Goal: Task Accomplishment & Management: Manage account settings

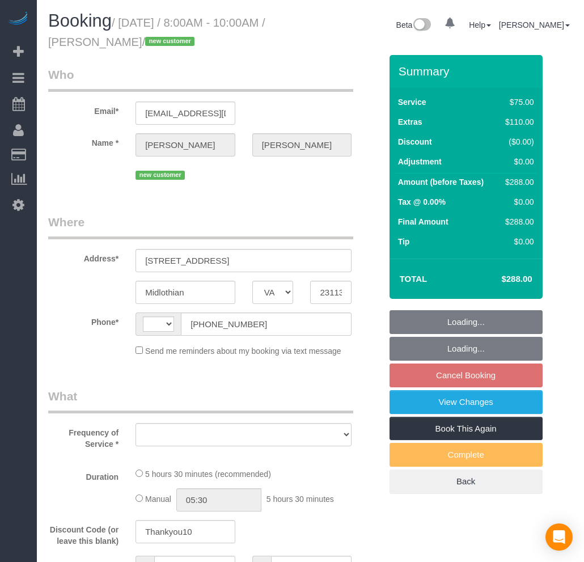
select select "VA"
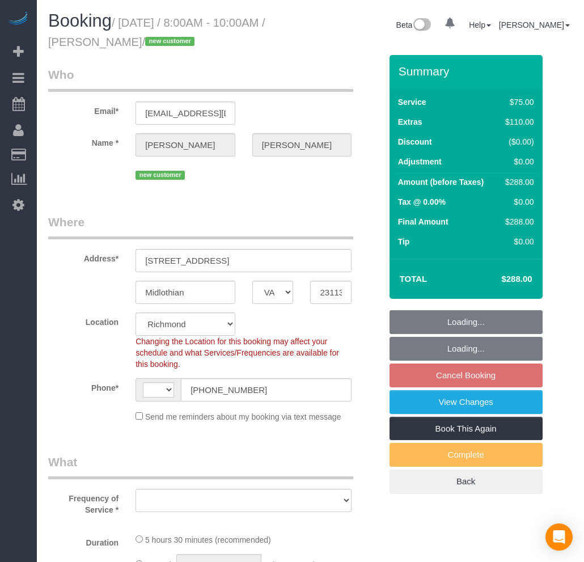
select select "string:[GEOGRAPHIC_DATA]"
select select "object:1464"
select select "spot1"
select select "number:2"
select select "number:24"
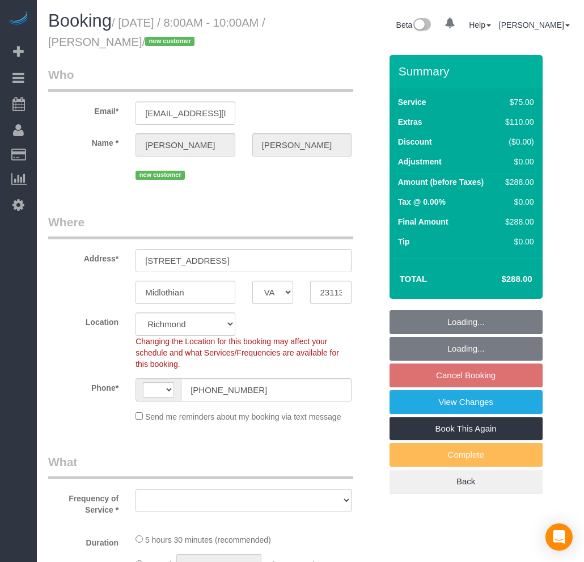
select select "number:35"
select select "1001"
select select "2"
select select "1001"
select select "2"
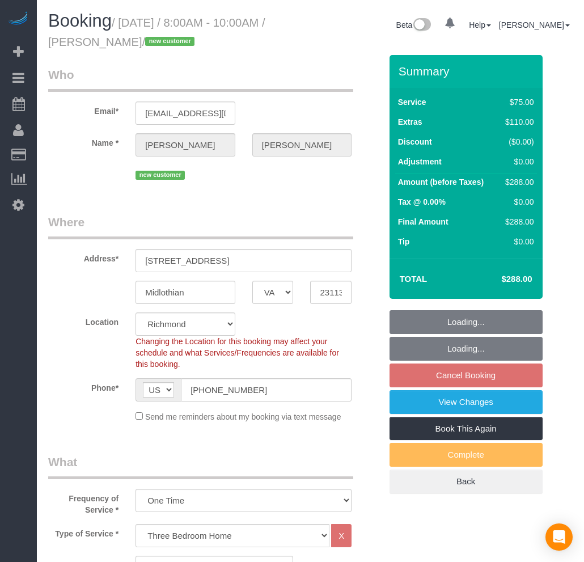
select select "object:1761"
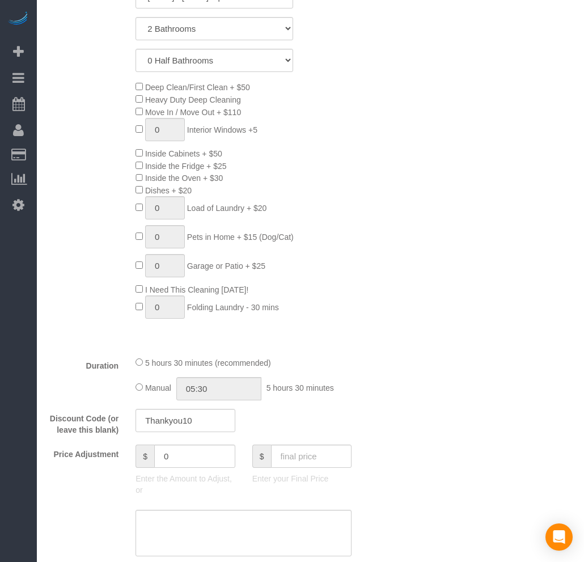
scroll to position [819, 0]
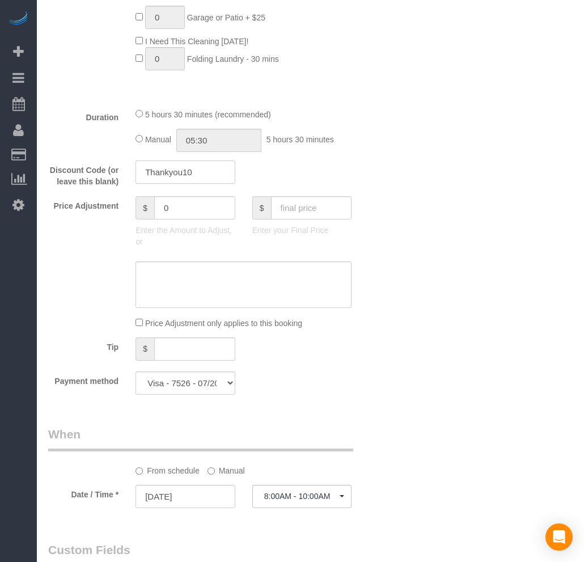
drag, startPoint x: 218, startPoint y: 183, endPoint x: 125, endPoint y: 183, distance: 92.4
click at [125, 183] on div "Discount Code (or leave this blank) Thankyou10" at bounding box center [215, 173] width 350 height 27
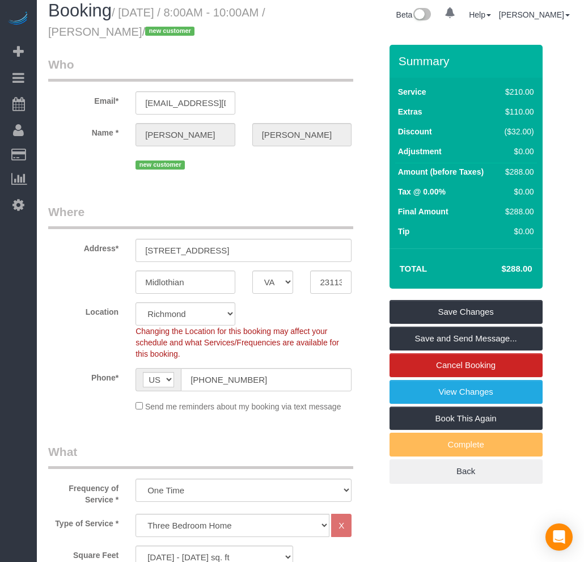
scroll to position [0, 0]
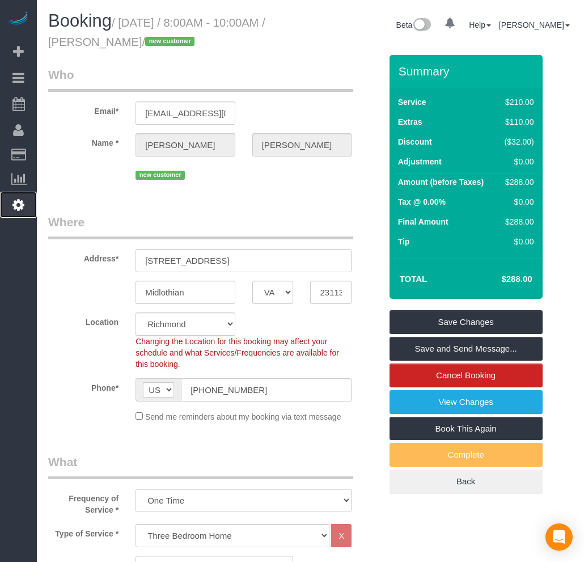
click at [21, 209] on icon at bounding box center [18, 205] width 12 height 14
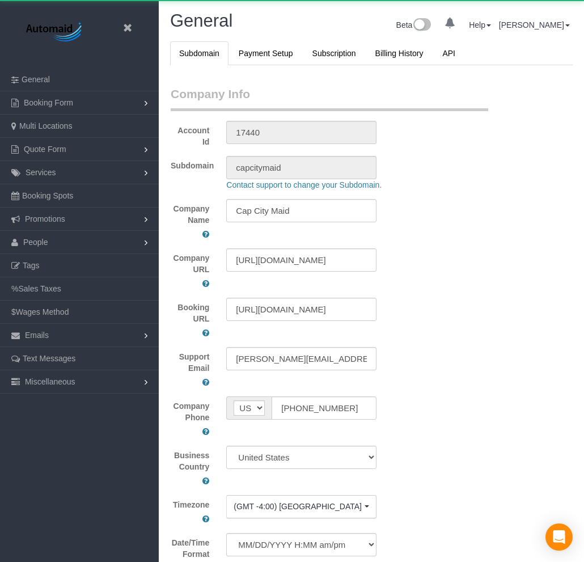
scroll to position [2609, 584]
select select "1"
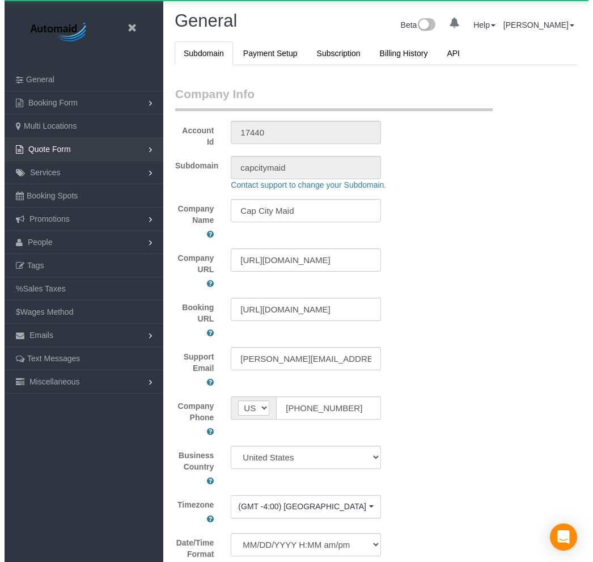
scroll to position [2610, 584]
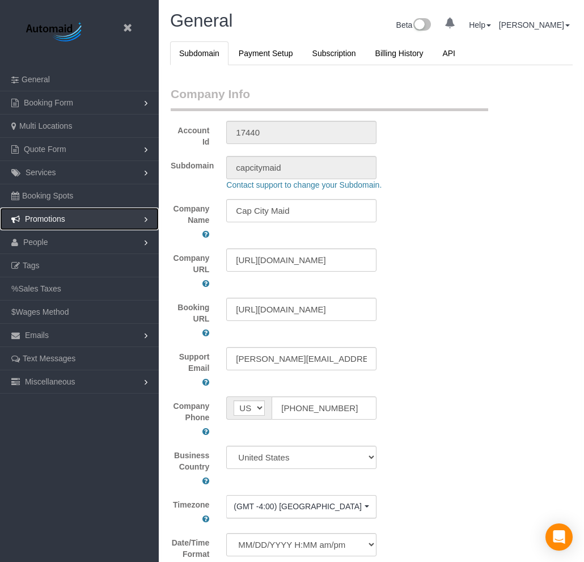
click at [71, 212] on link "Promotions" at bounding box center [79, 218] width 159 height 23
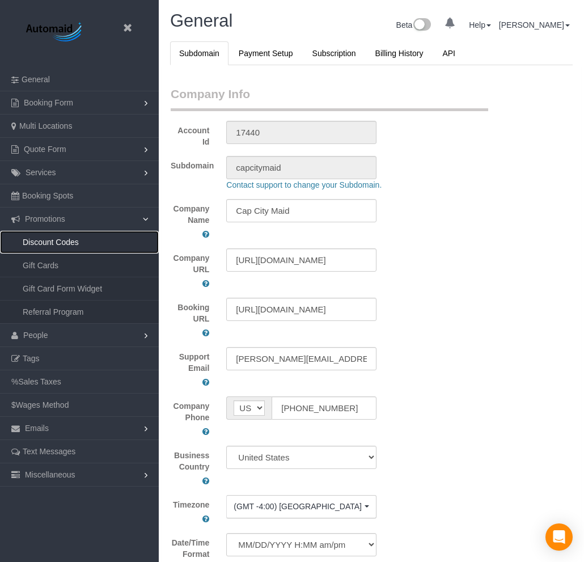
click at [65, 241] on link "Discount Codes" at bounding box center [79, 242] width 159 height 23
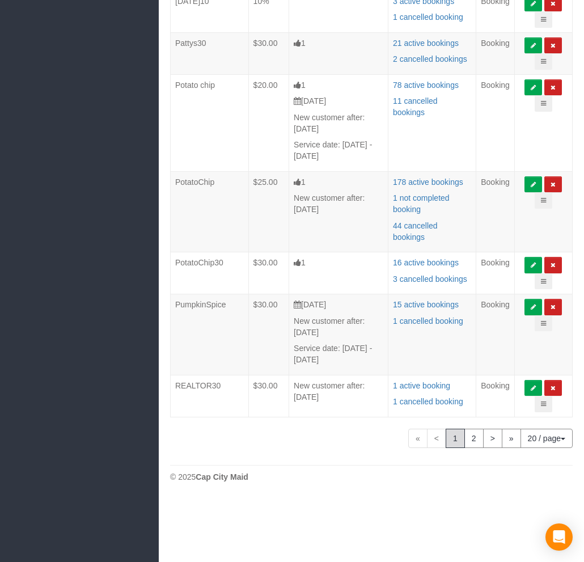
scroll to position [799, 0]
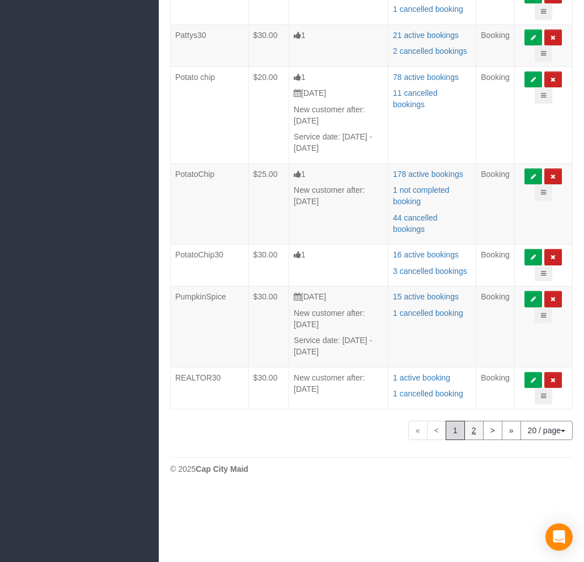
click at [467, 440] on link "2" at bounding box center [473, 430] width 19 height 19
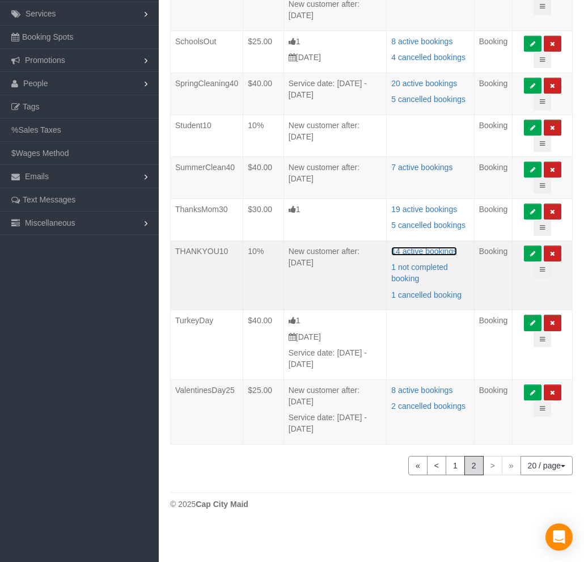
click at [431, 256] on ng-pluralize "14 active bookings" at bounding box center [424, 251] width 66 height 9
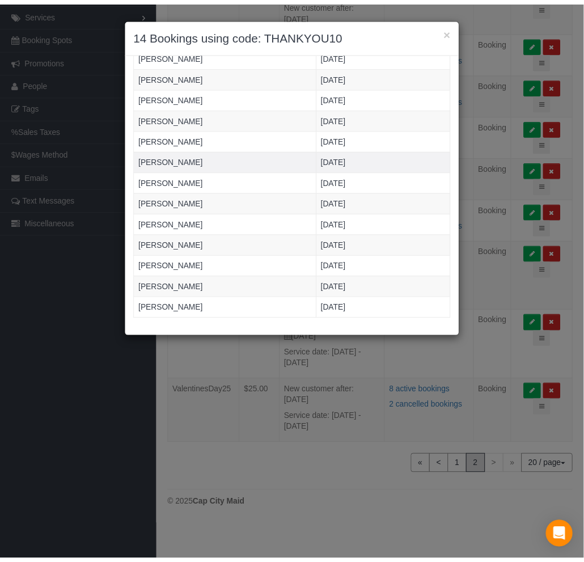
scroll to position [75, 0]
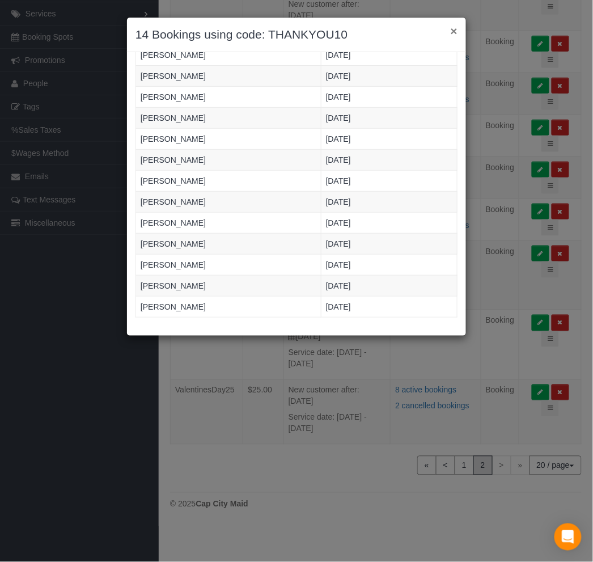
click at [452, 30] on button "×" at bounding box center [454, 31] width 7 height 12
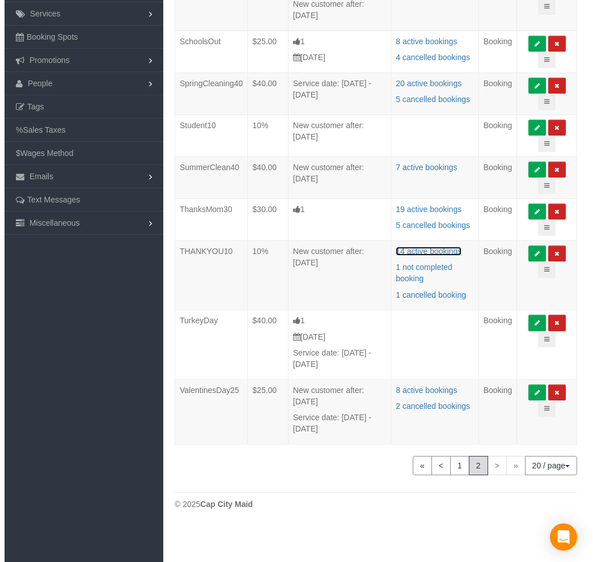
scroll to position [55964, 56102]
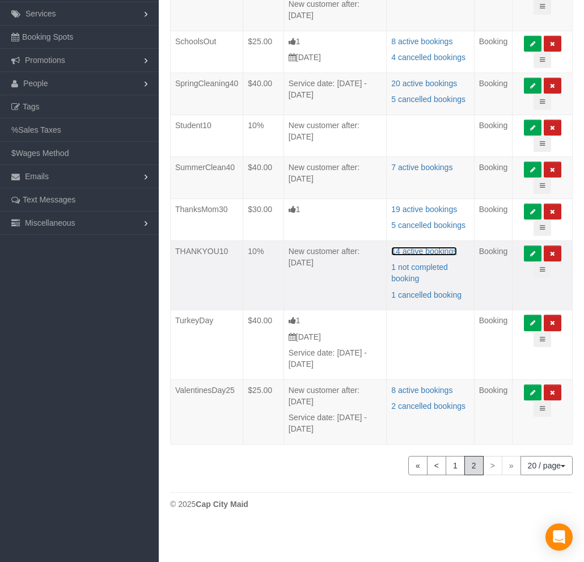
click at [445, 256] on ng-pluralize "14 active bookings" at bounding box center [424, 251] width 66 height 9
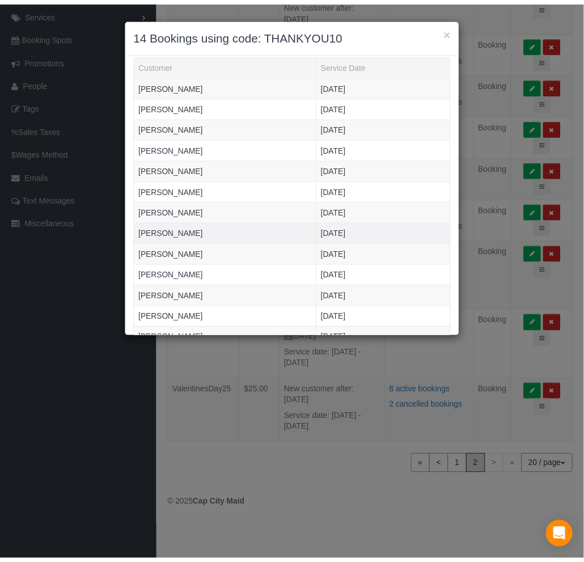
scroll to position [63, 0]
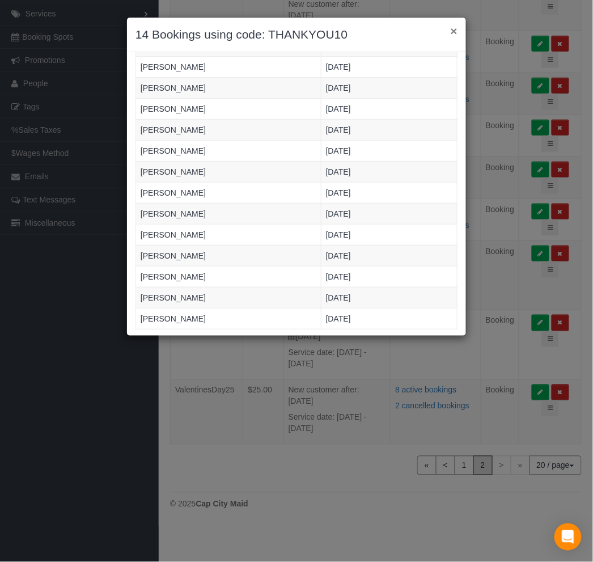
click at [455, 29] on button "×" at bounding box center [454, 31] width 7 height 12
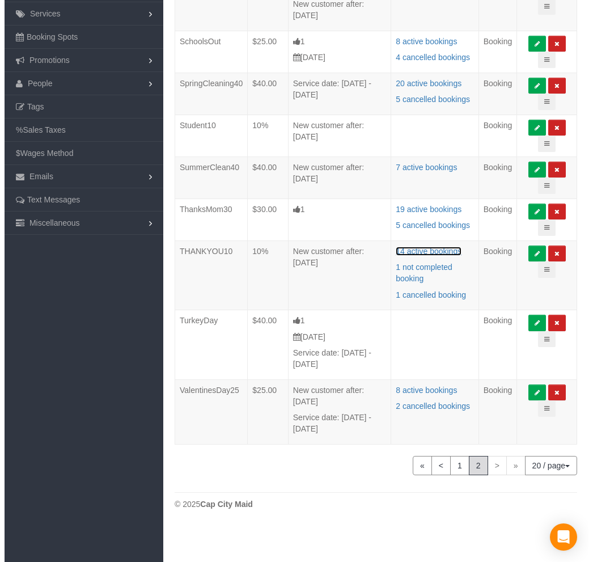
scroll to position [55964, 56102]
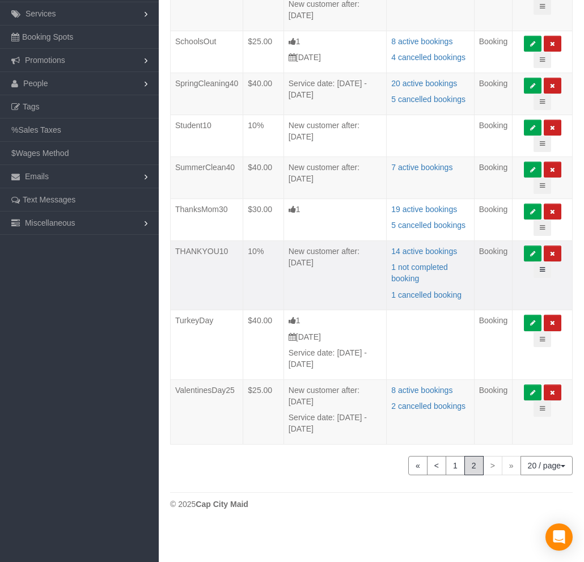
click at [545, 273] on icon at bounding box center [542, 269] width 5 height 6
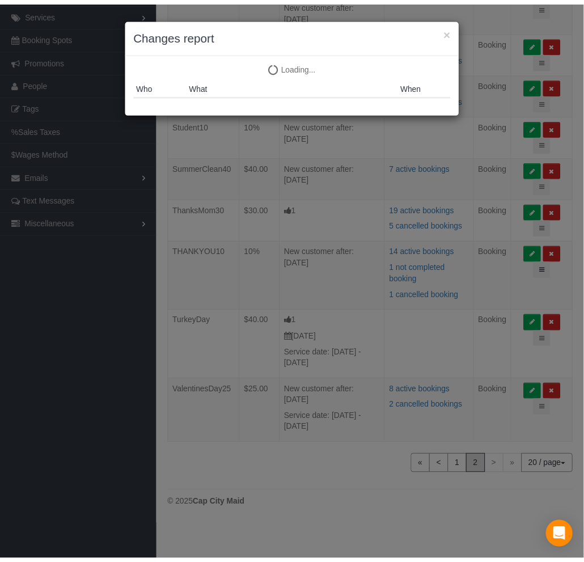
scroll to position [720, 593]
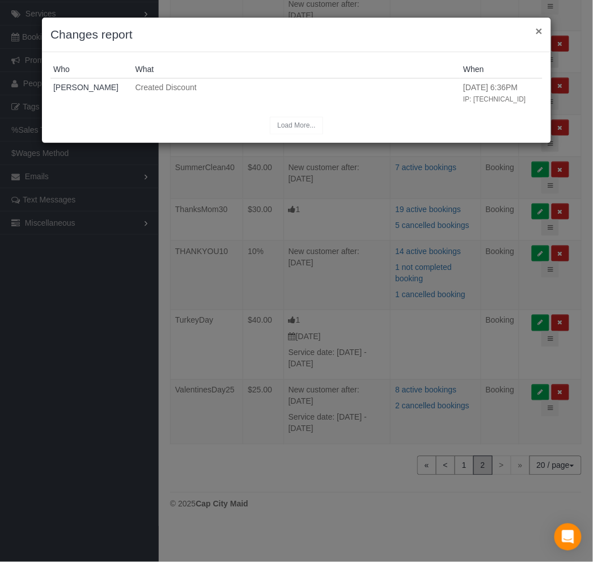
click at [540, 29] on button "×" at bounding box center [539, 31] width 7 height 12
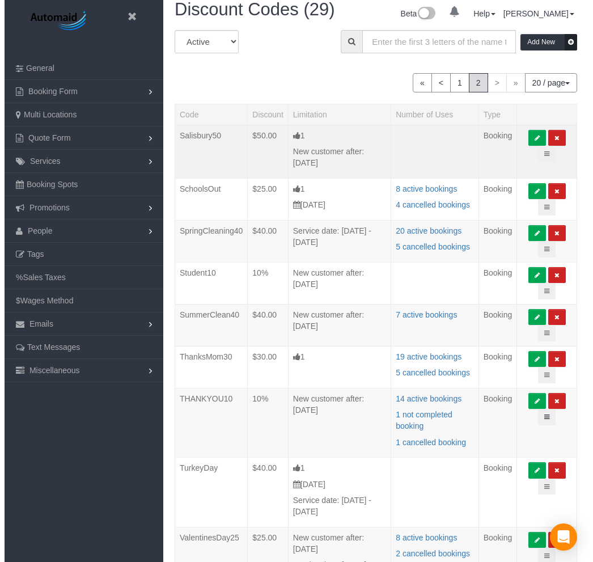
scroll to position [0, 0]
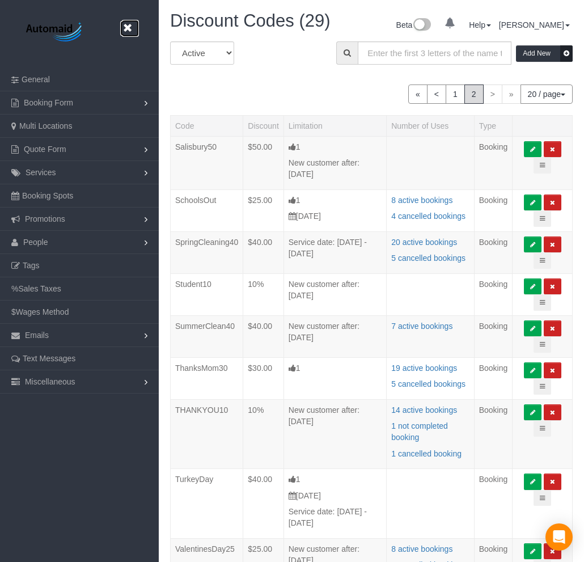
click at [129, 30] on icon at bounding box center [127, 28] width 14 height 14
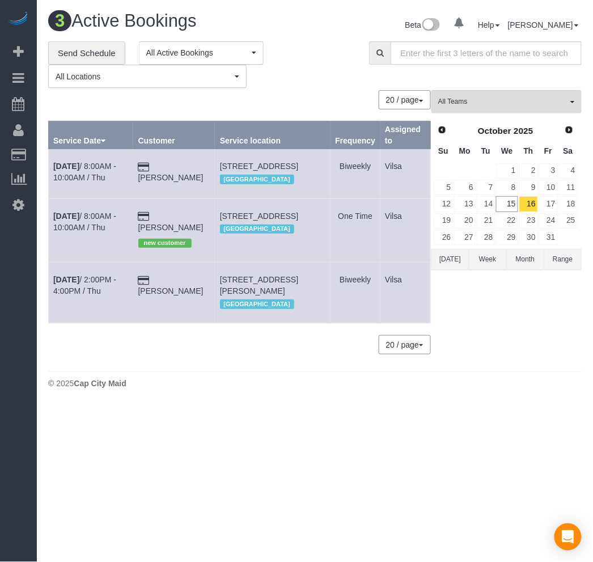
click at [180, 223] on td "Ashley Harrell new customer" at bounding box center [174, 229] width 82 height 63
click at [179, 226] on link "Ashley Harrell" at bounding box center [170, 227] width 65 height 9
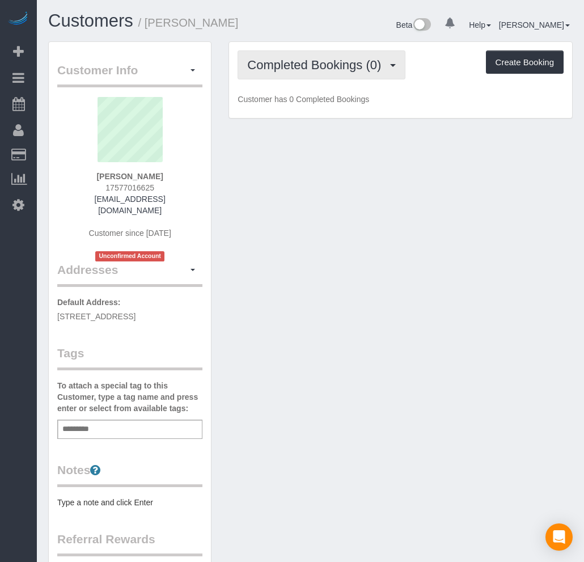
click at [344, 65] on span "Completed Bookings (0)" at bounding box center [316, 65] width 139 height 14
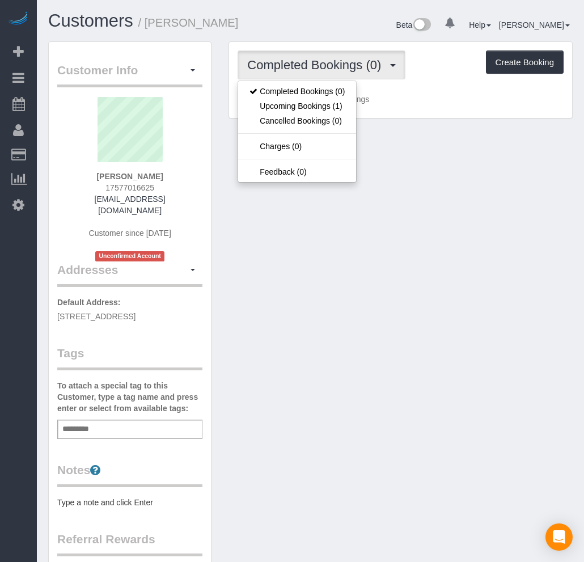
click at [499, 257] on div "Customer Info Edit Contact Info Send Message Email Preferences Special Sales Ta…" at bounding box center [310, 382] width 541 height 682
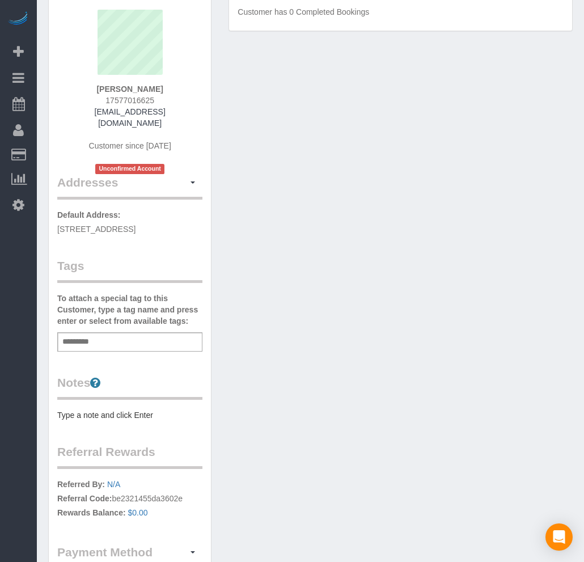
scroll to position [75, 0]
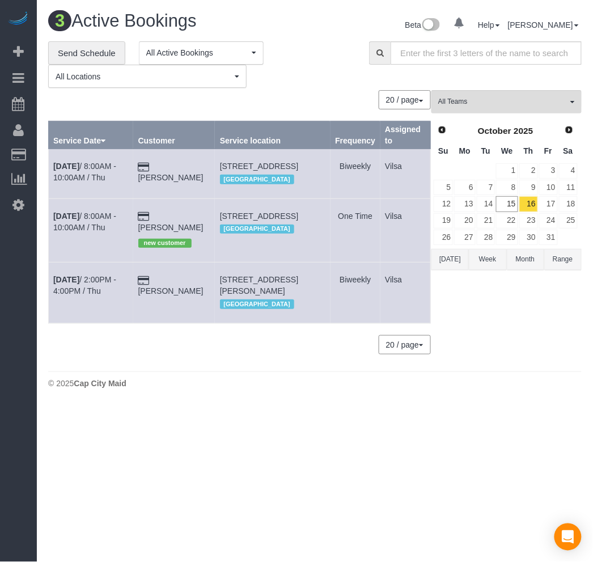
scroll to position [421, 593]
click at [545, 207] on link "17" at bounding box center [548, 203] width 19 height 15
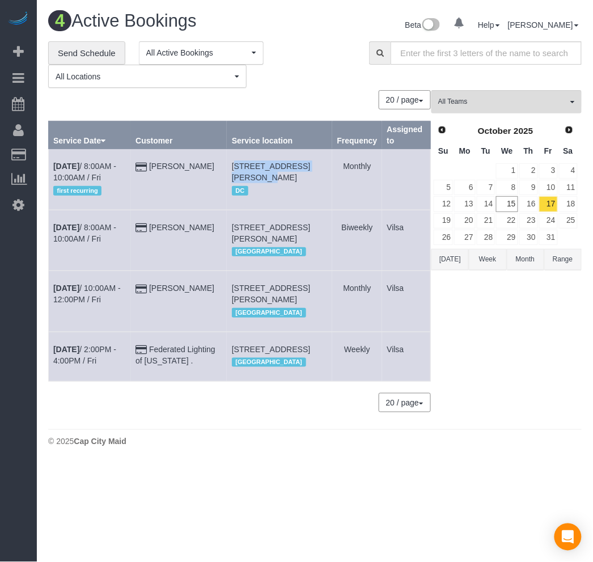
drag, startPoint x: 237, startPoint y: 161, endPoint x: 323, endPoint y: 165, distance: 86.3
click at [323, 165] on td "135 Tull Pl, Alexandria, VA 22304 DC" at bounding box center [279, 179] width 105 height 61
click at [65, 161] on td "Oct 17th / 8:00AM - 10:00AM / Fri first recurring" at bounding box center [90, 179] width 82 height 61
click at [65, 166] on b "Oct 17th" at bounding box center [66, 166] width 26 height 9
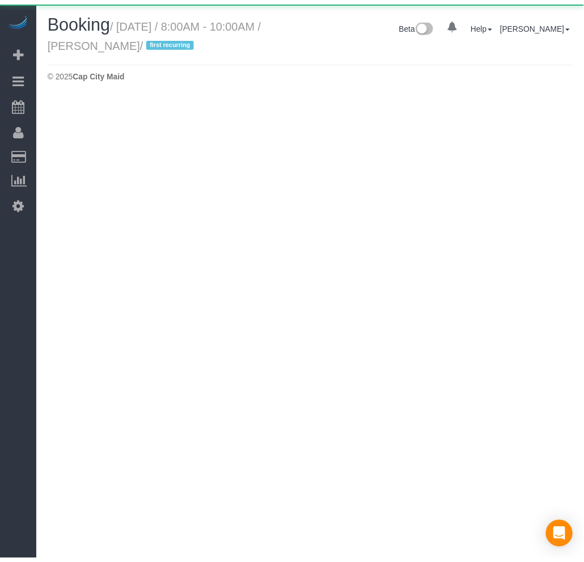
scroll to position [95, 593]
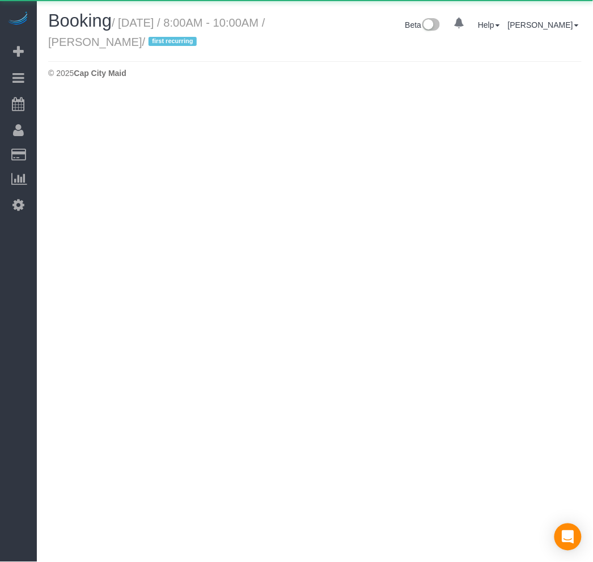
select select "VA"
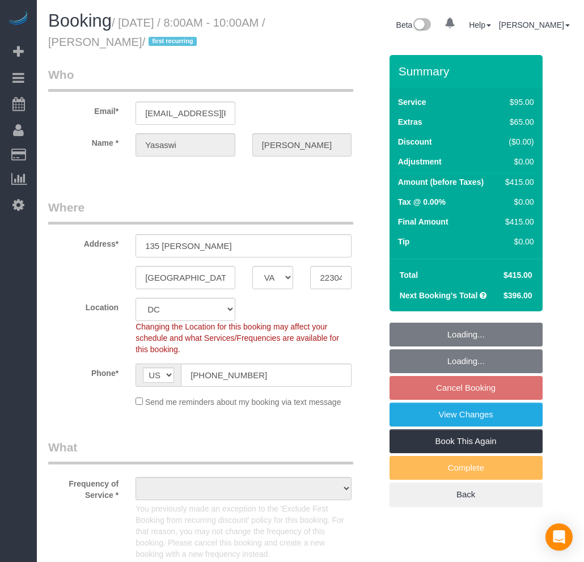
scroll to position [1931, 584]
select select "object:4652"
select select "string:fspay-f3267253-49ae-4b31-b151-66768e708bf0"
select select "spot18"
select select "number:5"
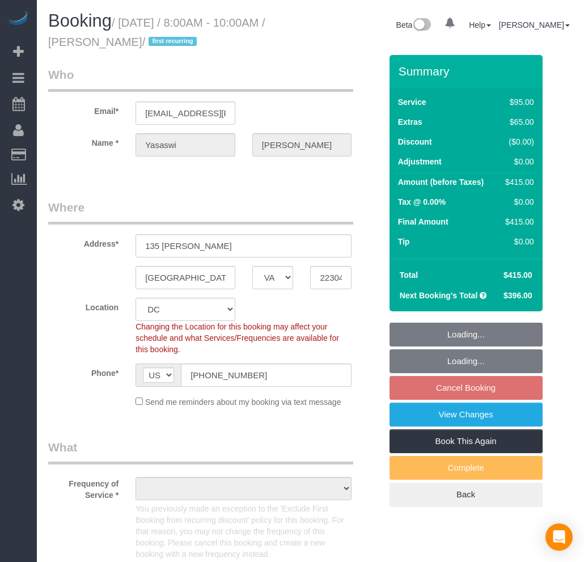
select select "number:27"
select select "number:42"
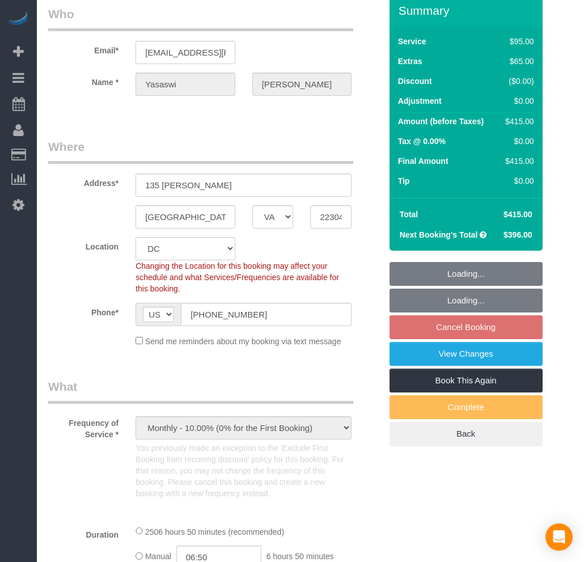
select select "object:4821"
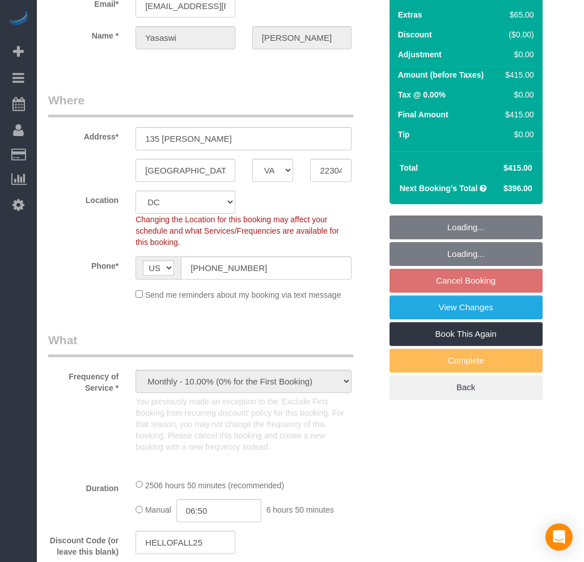
scroll to position [2333, 584]
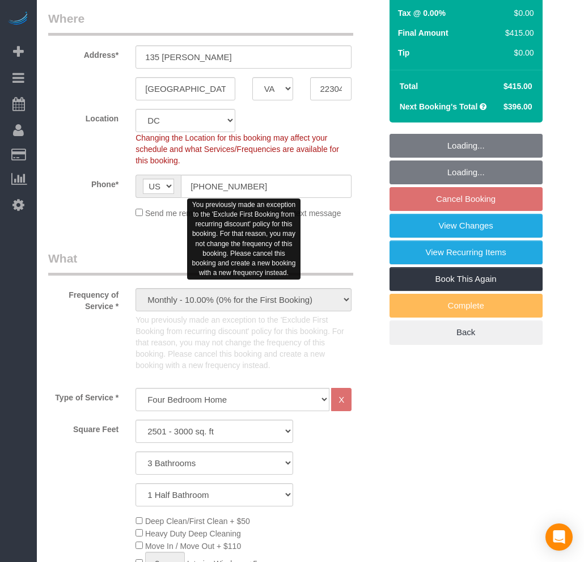
select select "2501"
select select "3"
select select "1"
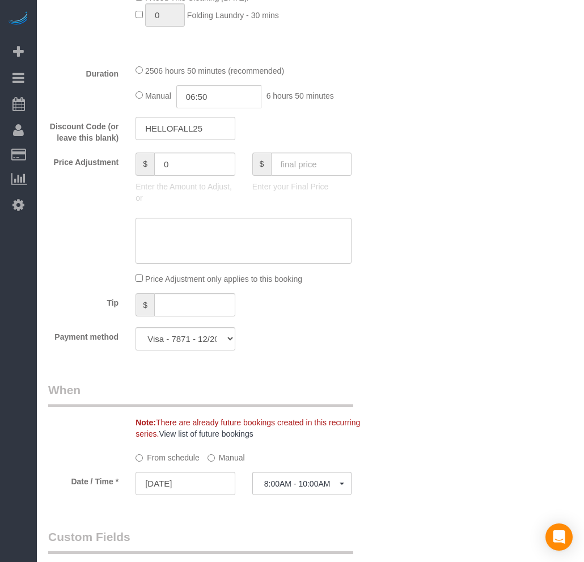
scroll to position [1070, 0]
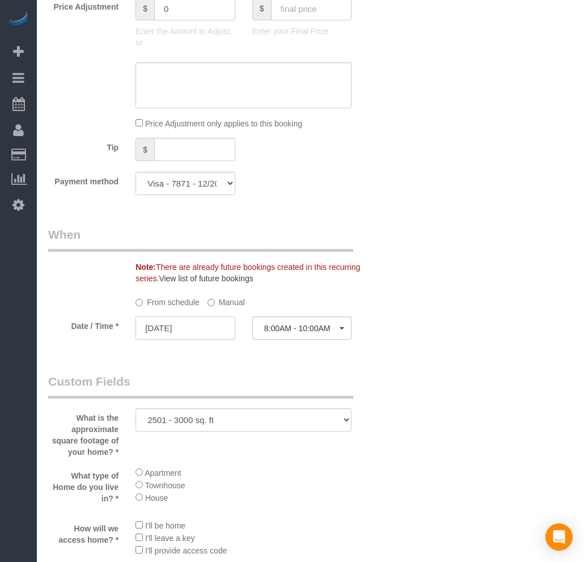
click at [174, 333] on input "10/17/2025" at bounding box center [185, 327] width 100 height 23
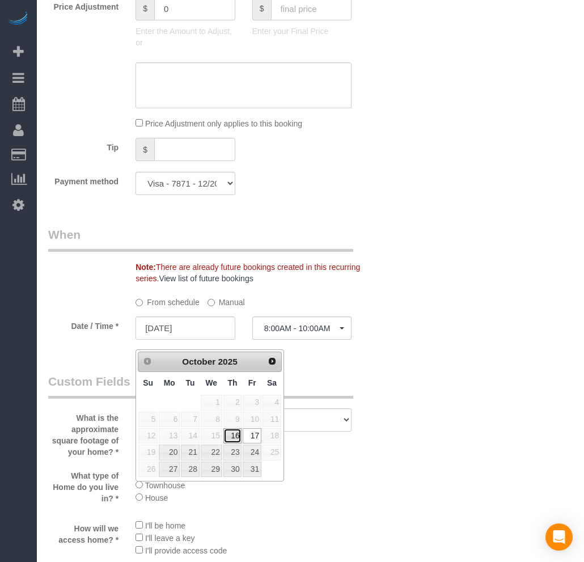
click at [234, 435] on link "16" at bounding box center [232, 435] width 19 height 15
type input "10/16/2025"
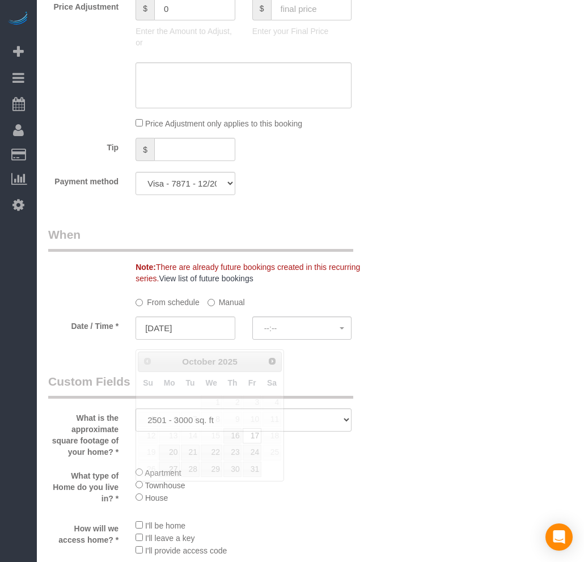
select select "spot32"
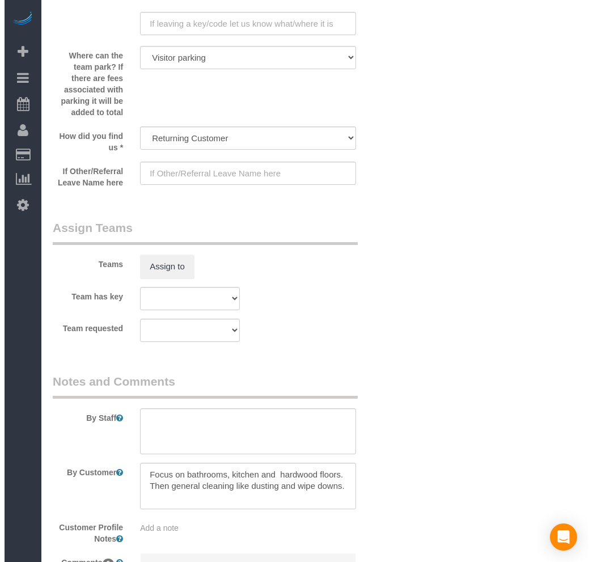
scroll to position [1637, 0]
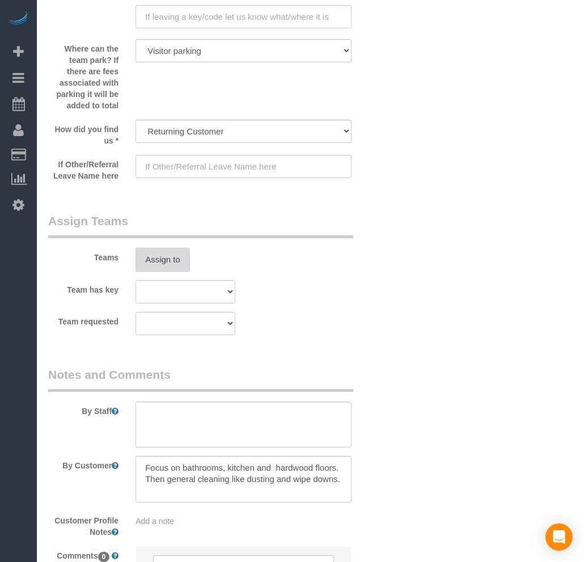
click at [170, 272] on button "Assign to" at bounding box center [162, 260] width 54 height 24
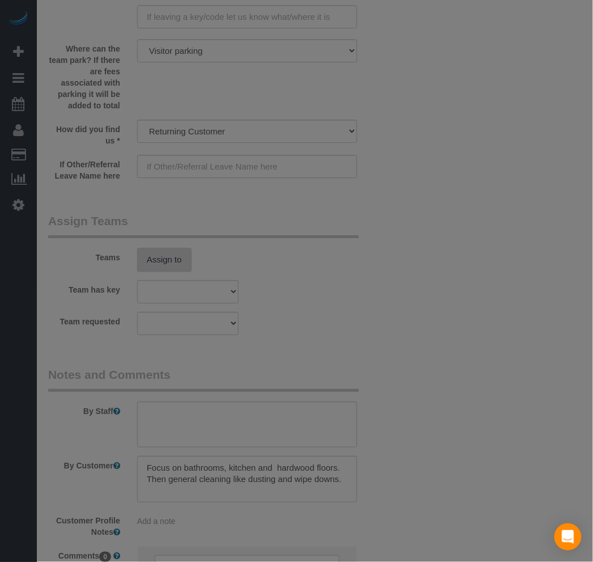
scroll to position [2333, 593]
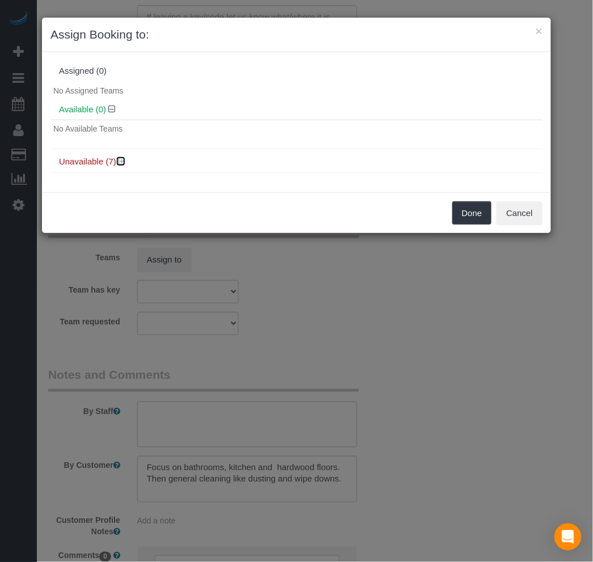
click at [125, 160] on icon at bounding box center [121, 161] width 7 height 9
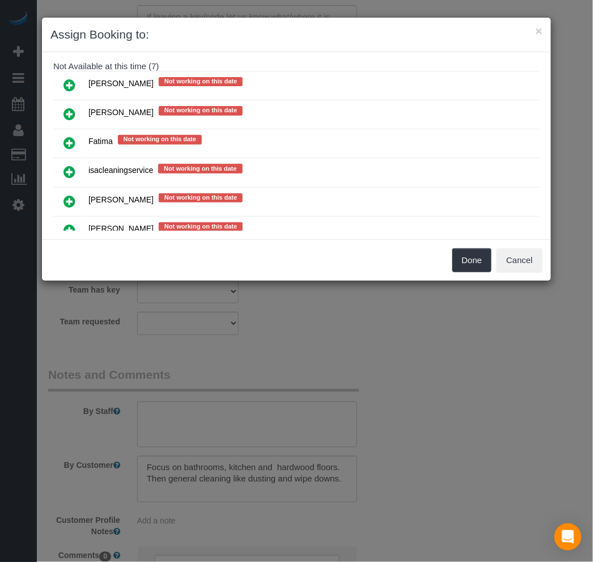
click at [76, 114] on link at bounding box center [69, 114] width 27 height 23
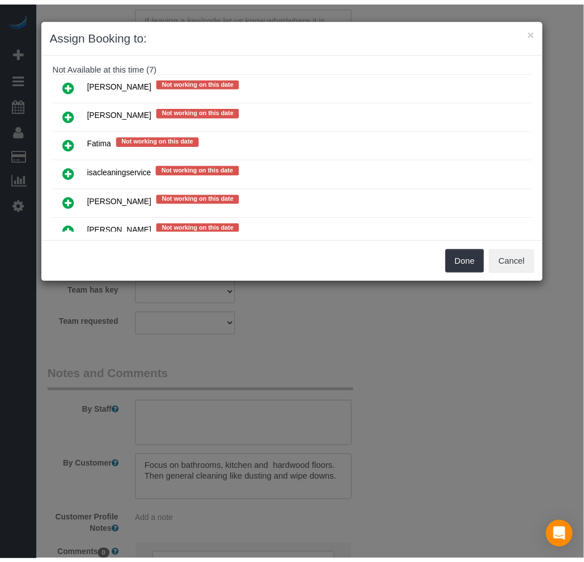
scroll to position [140, 0]
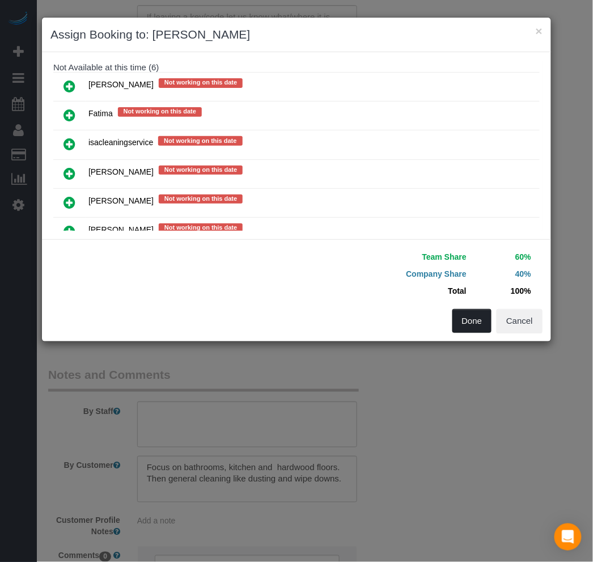
click at [473, 327] on button "Done" at bounding box center [472, 321] width 40 height 24
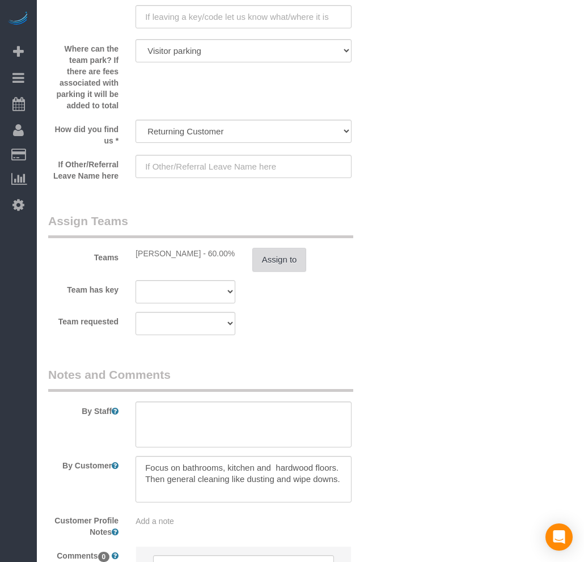
scroll to position [54352, 56102]
drag, startPoint x: 139, startPoint y: 482, endPoint x: 342, endPoint y: 494, distance: 202.7
click at [342, 494] on textarea at bounding box center [243, 479] width 216 height 46
drag, startPoint x: 142, startPoint y: 480, endPoint x: 376, endPoint y: 474, distance: 233.6
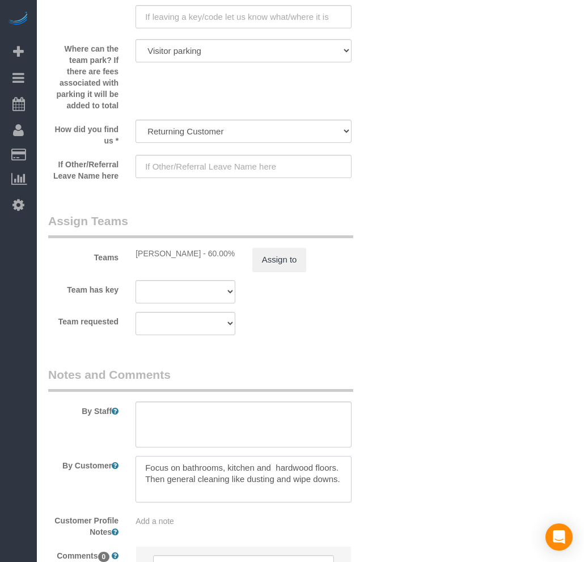
click at [376, 474] on div "By Customer" at bounding box center [215, 479] width 350 height 46
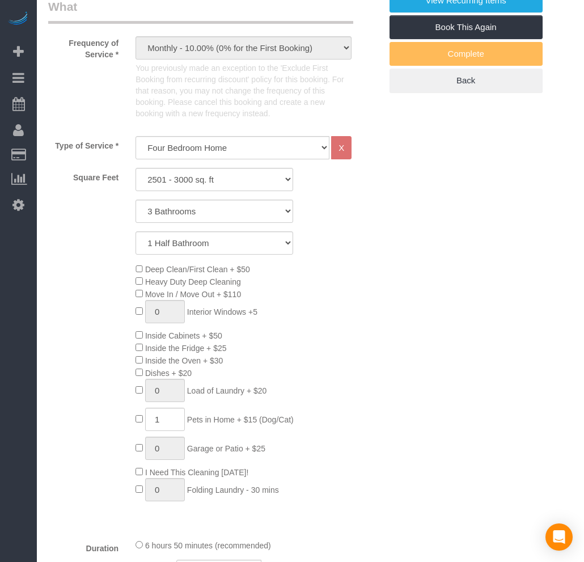
scroll to position [252, 0]
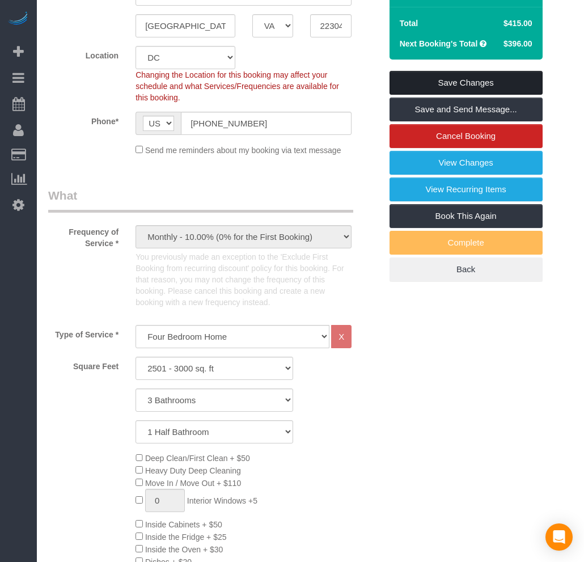
click at [484, 77] on link "Save Changes" at bounding box center [465, 83] width 153 height 24
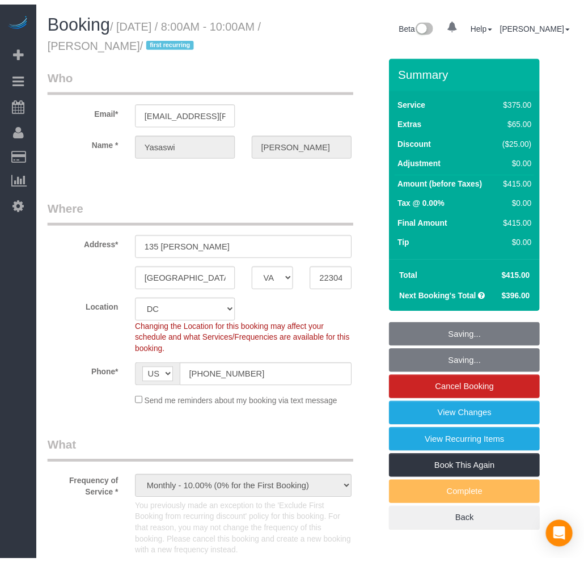
scroll to position [2333, 593]
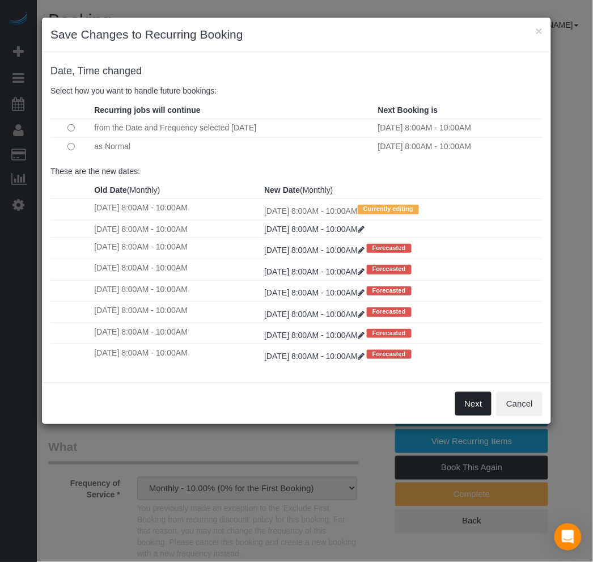
click at [477, 416] on button "Next" at bounding box center [473, 404] width 37 height 24
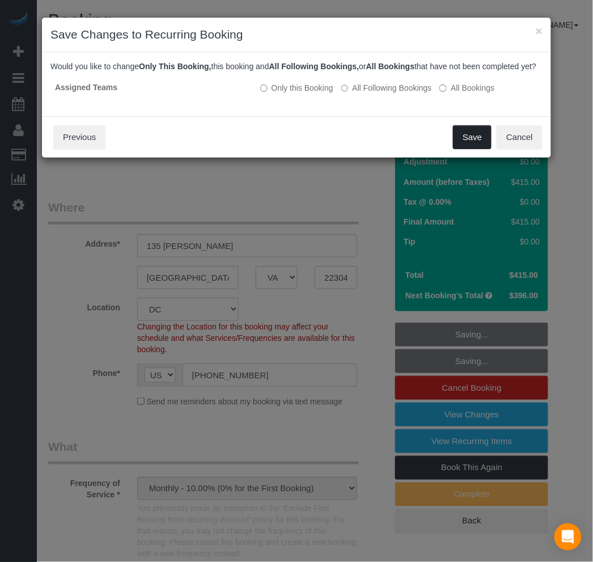
click at [460, 149] on button "Save" at bounding box center [472, 137] width 39 height 24
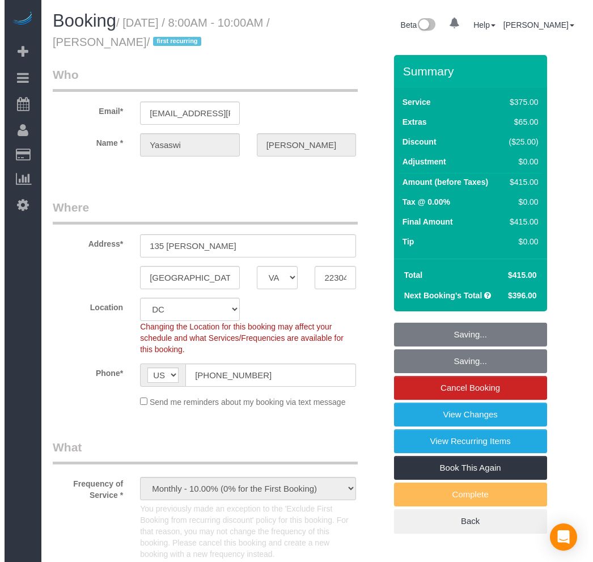
scroll to position [54352, 56102]
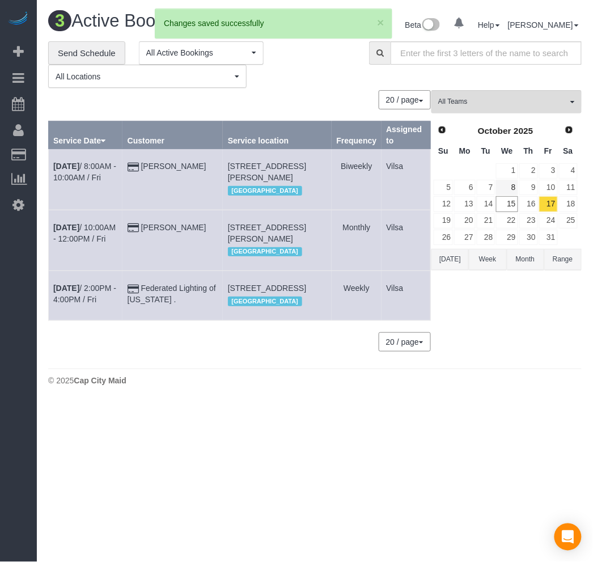
scroll to position [56268, 56092]
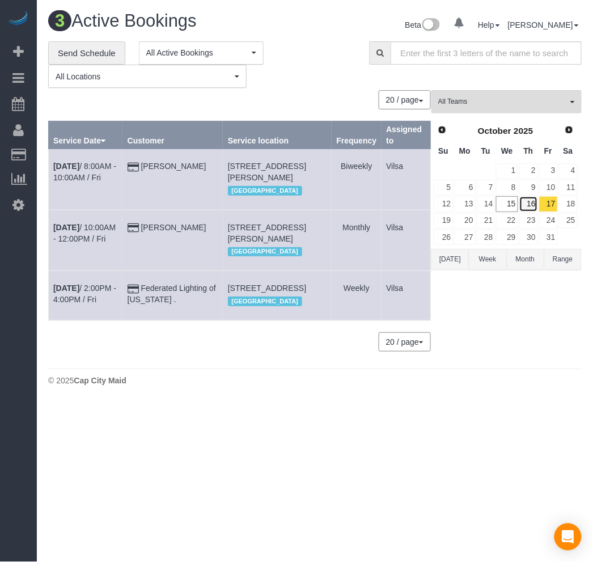
click at [533, 205] on link "16" at bounding box center [528, 203] width 19 height 15
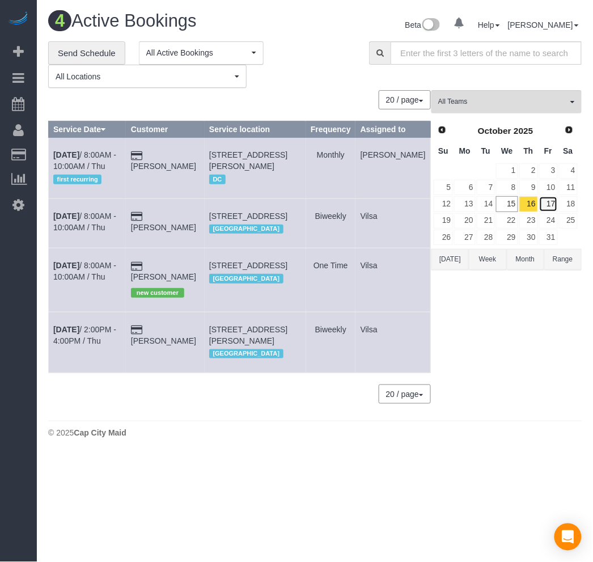
click at [548, 210] on link "17" at bounding box center [548, 203] width 19 height 15
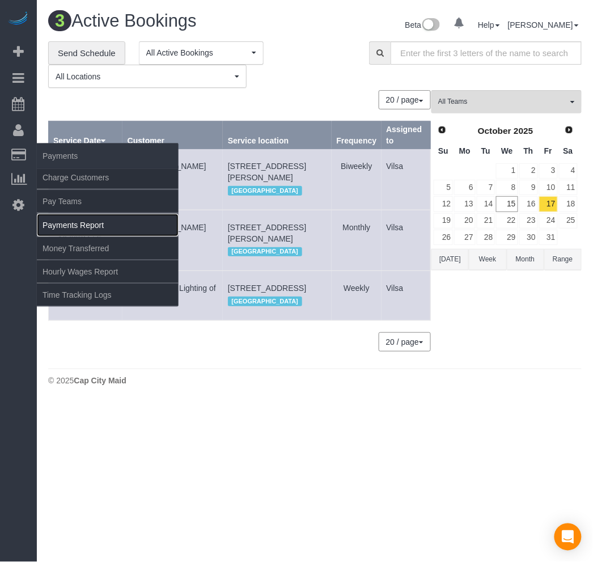
click at [109, 227] on link "Payments Report" at bounding box center [108, 225] width 142 height 23
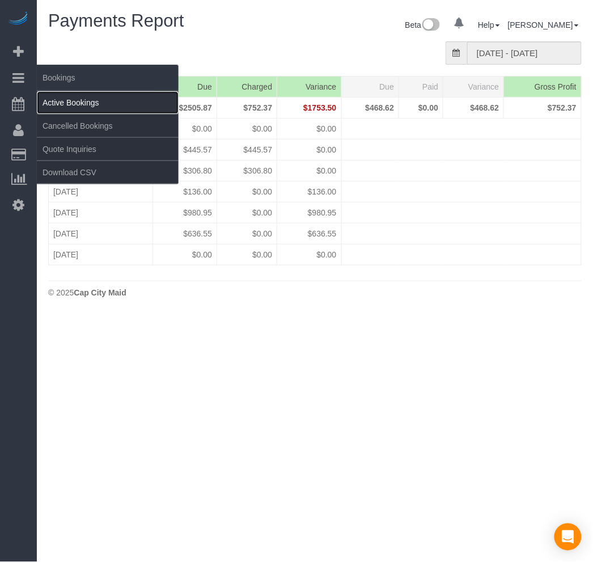
click at [89, 100] on link "Active Bookings" at bounding box center [108, 102] width 142 height 23
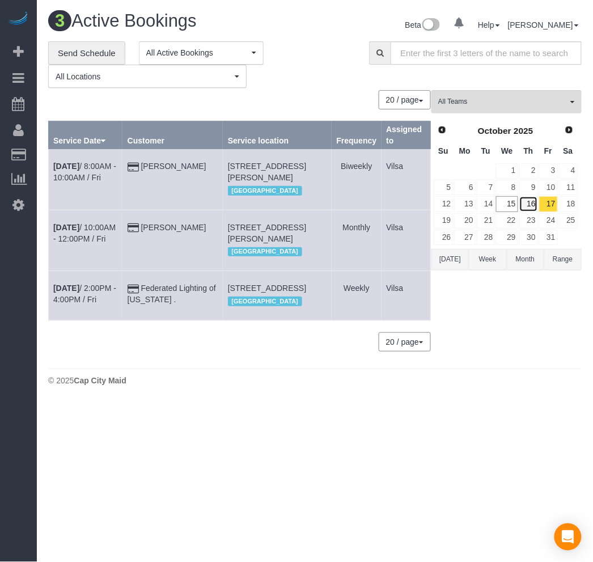
click at [529, 207] on link "16" at bounding box center [528, 203] width 19 height 15
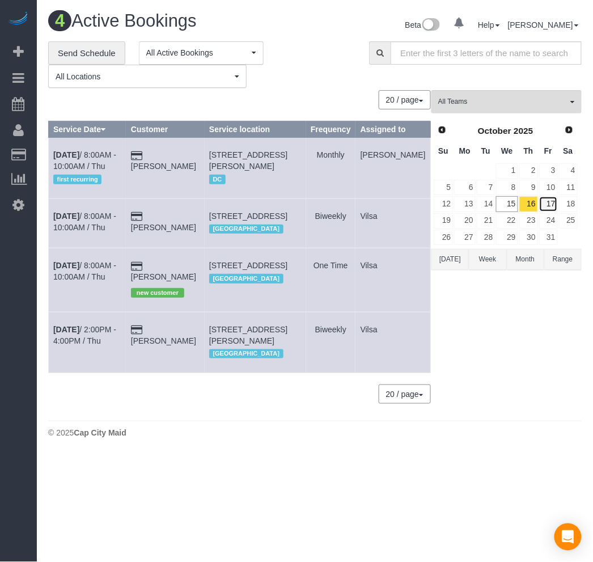
click at [548, 205] on link "17" at bounding box center [548, 203] width 19 height 15
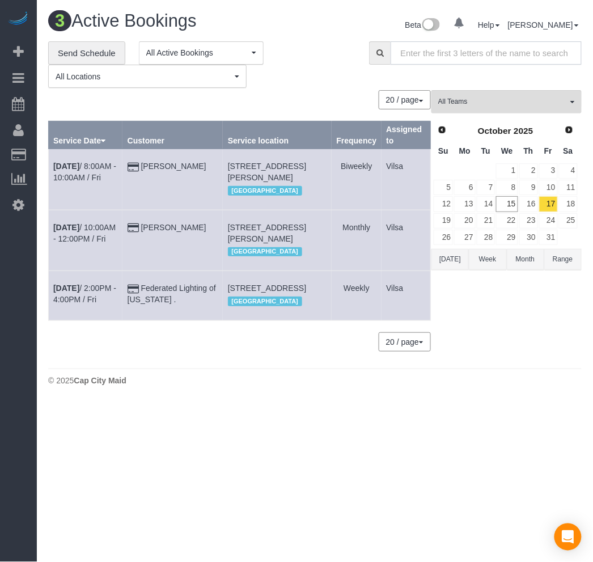
click at [433, 56] on input "text" at bounding box center [486, 52] width 191 height 23
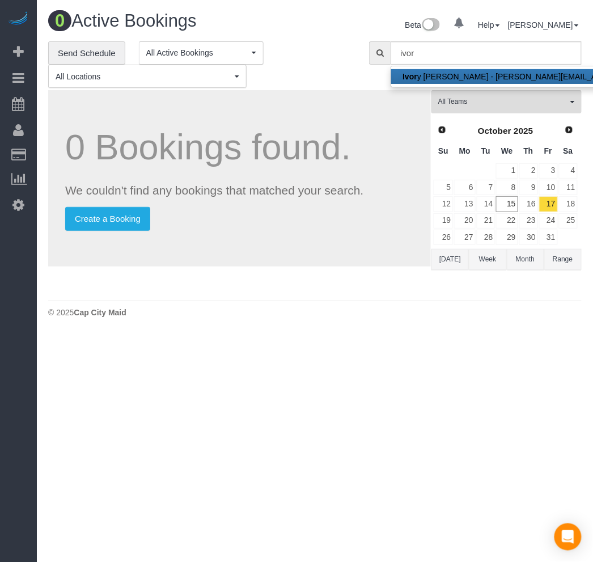
click at [468, 77] on link "Ivor y Hewett - hewetti@yahoo.com" at bounding box center [549, 76] width 316 height 15
type input "[EMAIL_ADDRESS][DOMAIN_NAME]"
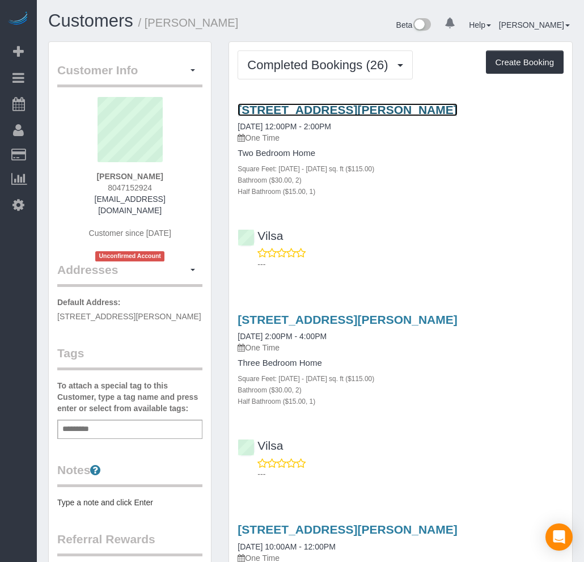
click at [335, 106] on link "212 Silver Meadows Ct, Sandston, VA 23150" at bounding box center [347, 109] width 219 height 13
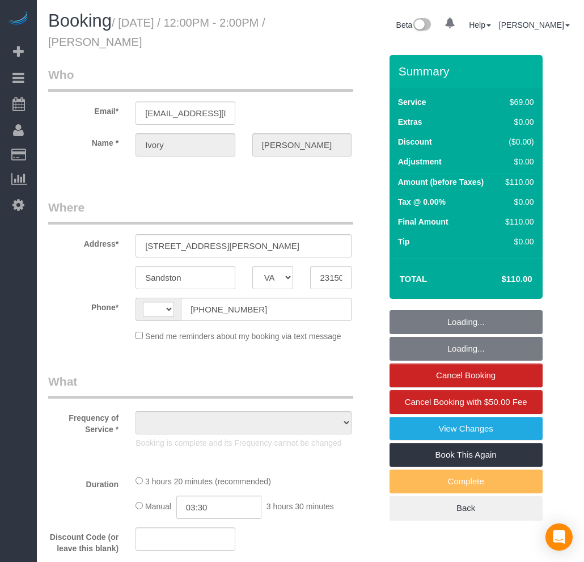
select select "VA"
select select "string:[GEOGRAPHIC_DATA]"
select select "object:620"
select select "string:fspay-c6841f6a-b240-494b-83ac-45bcd12af8fd"
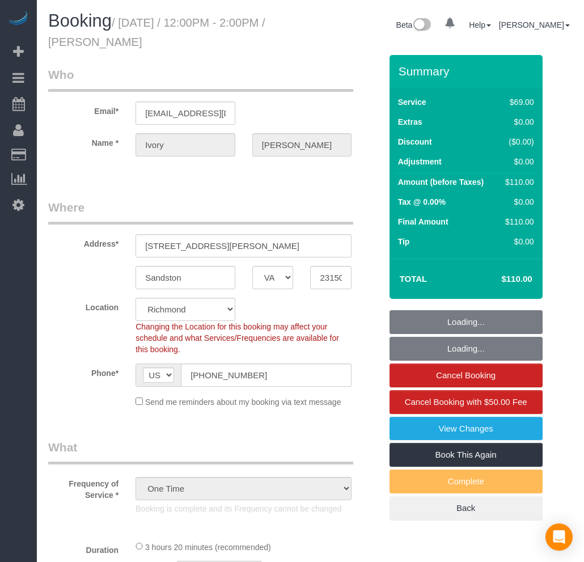
select select "object:625"
select select "number:3"
select select "number:42"
select select "spot1"
select select "1501"
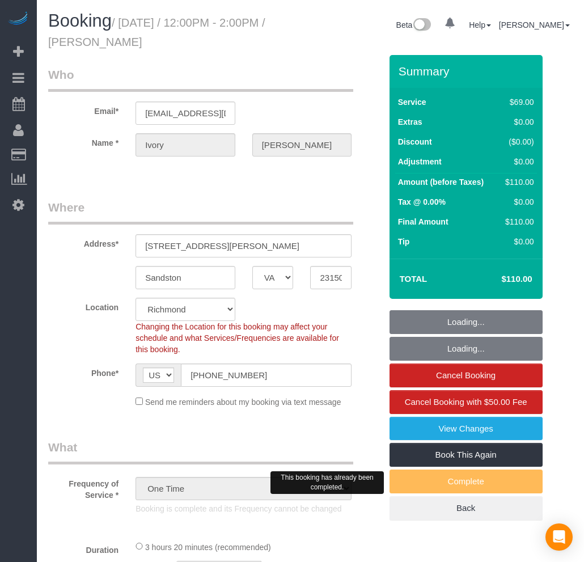
select select "2"
select select "1"
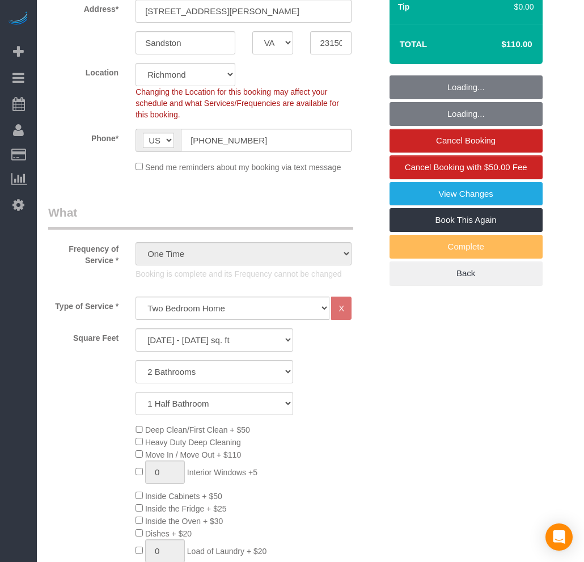
select select "1501"
select select "2"
select select "1"
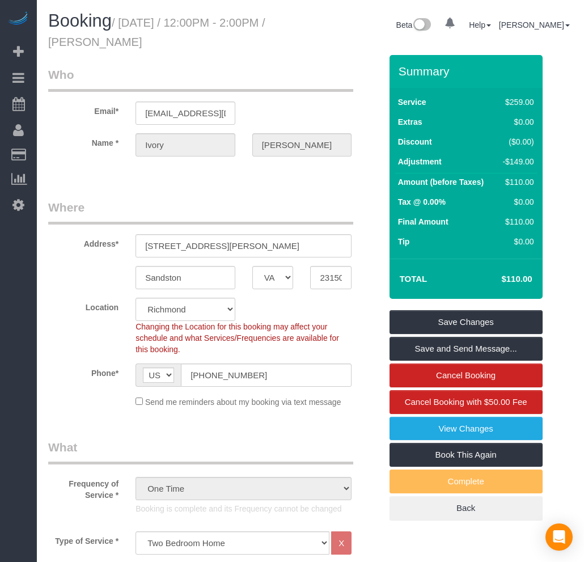
click at [255, 207] on legend "Where" at bounding box center [200, 212] width 305 height 26
